Goal: Transaction & Acquisition: Book appointment/travel/reservation

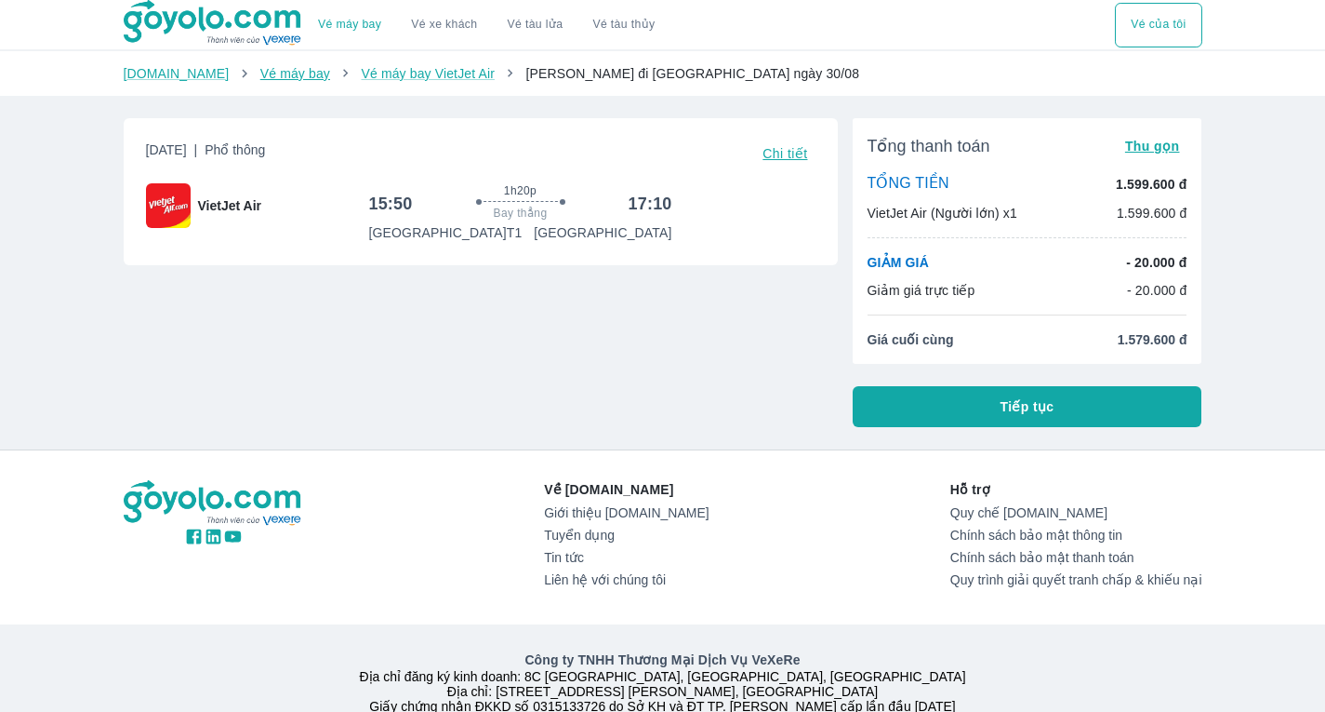
click at [260, 81] on link "Vé máy bay" at bounding box center [295, 73] width 70 height 15
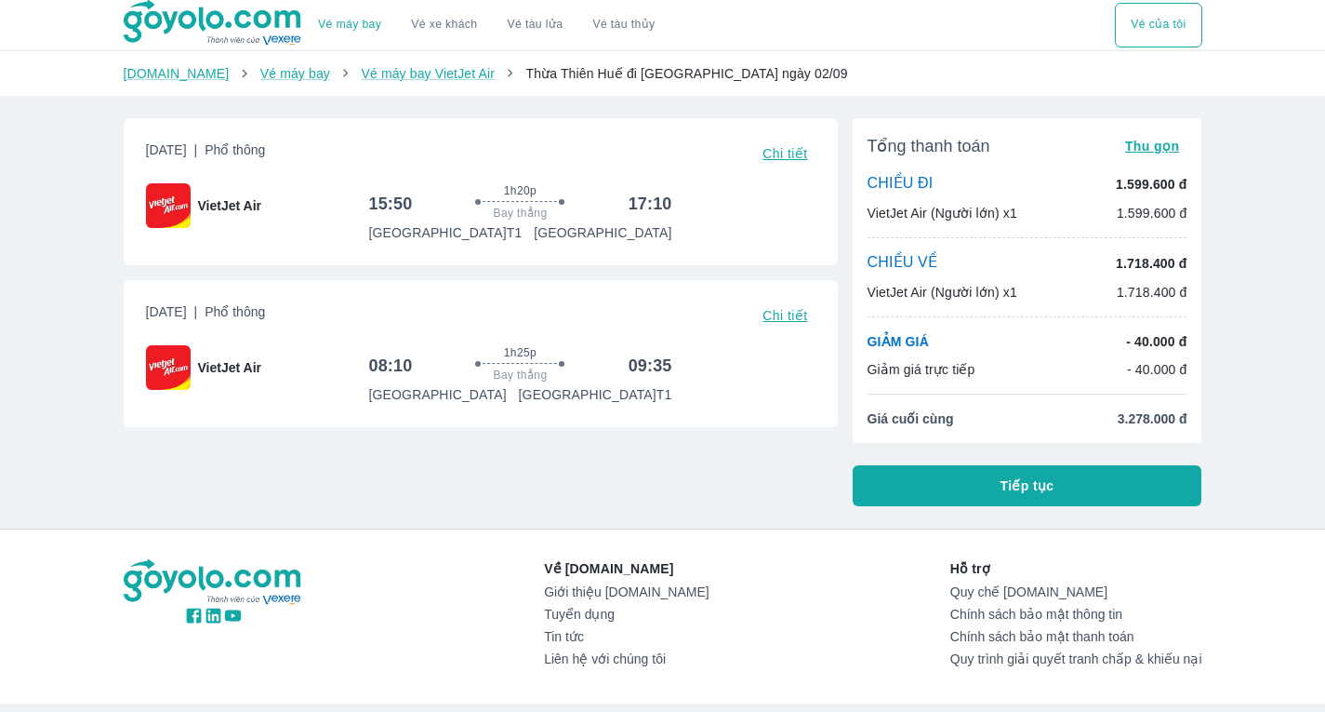
click at [1045, 487] on span "Tiếp tục" at bounding box center [1028, 485] width 54 height 19
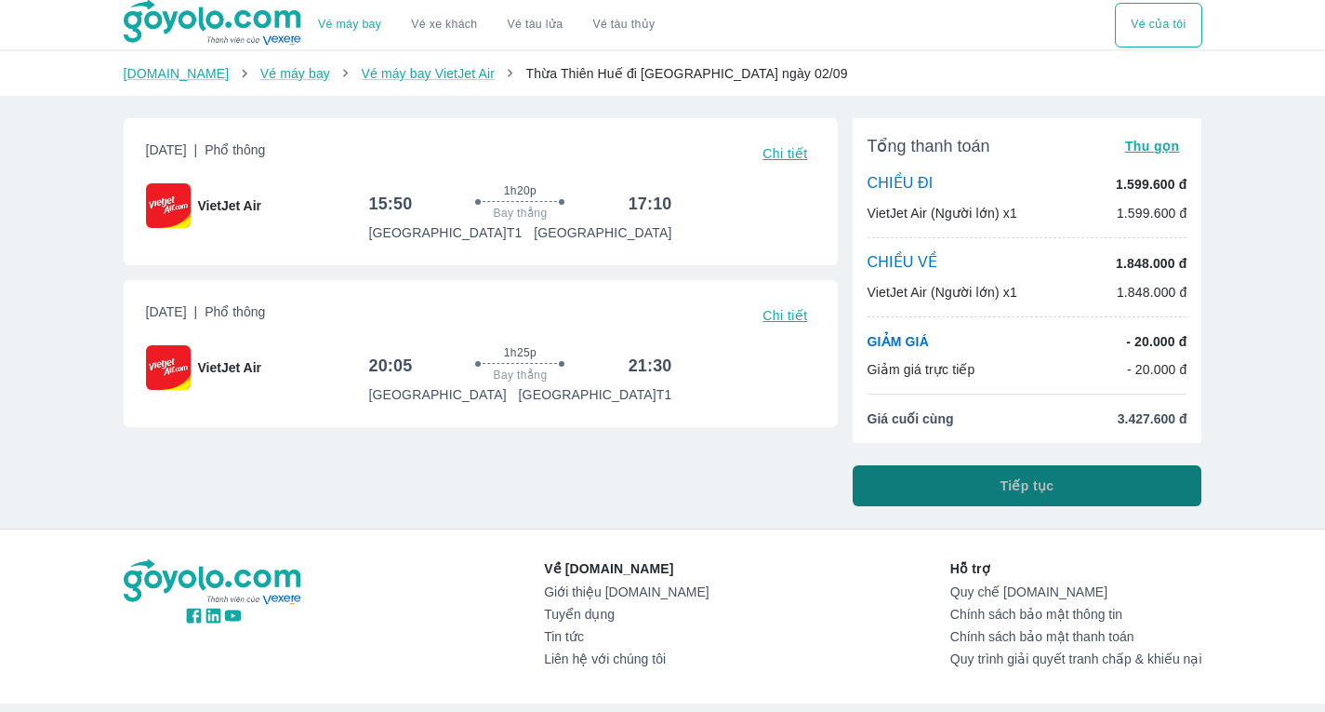
click at [1005, 492] on span "Tiếp tục" at bounding box center [1028, 485] width 54 height 19
